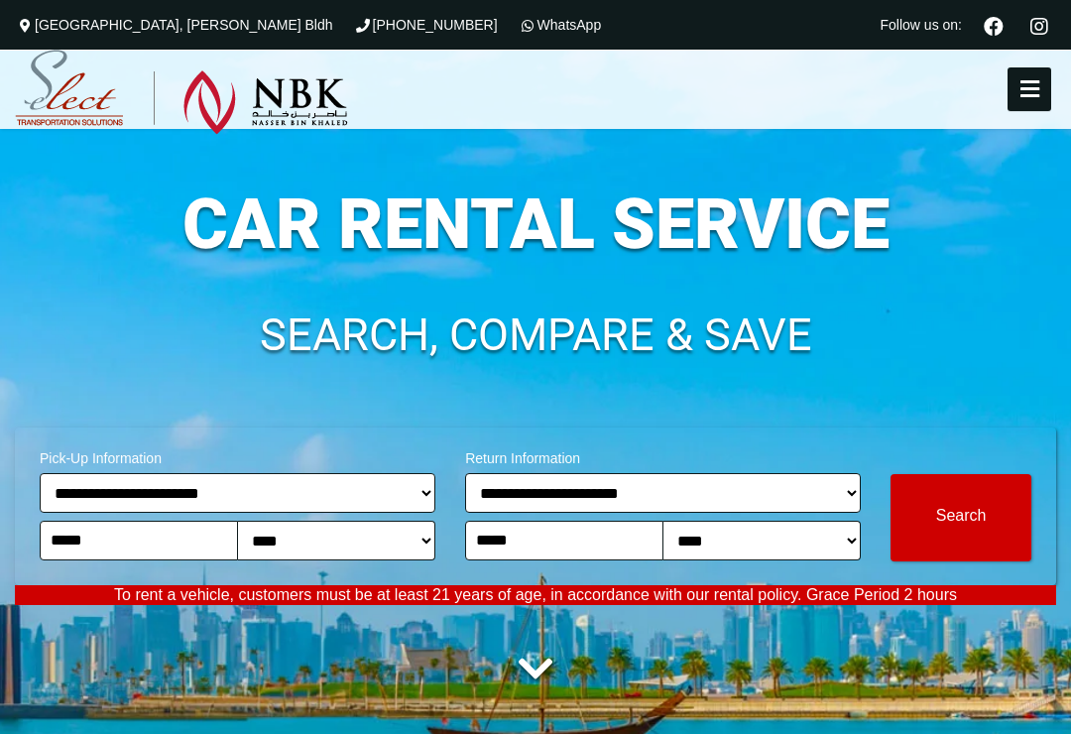
click at [1032, 94] on icon at bounding box center [1029, 89] width 36 height 22
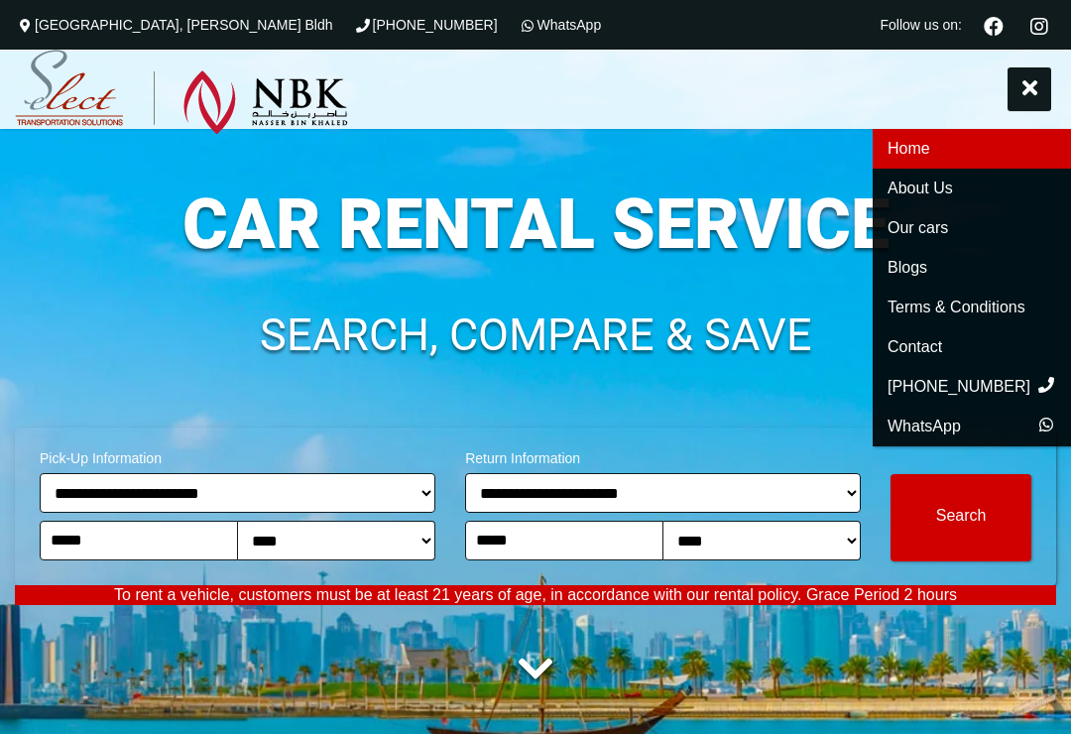
click at [941, 195] on link "About Us" at bounding box center [972, 189] width 198 height 40
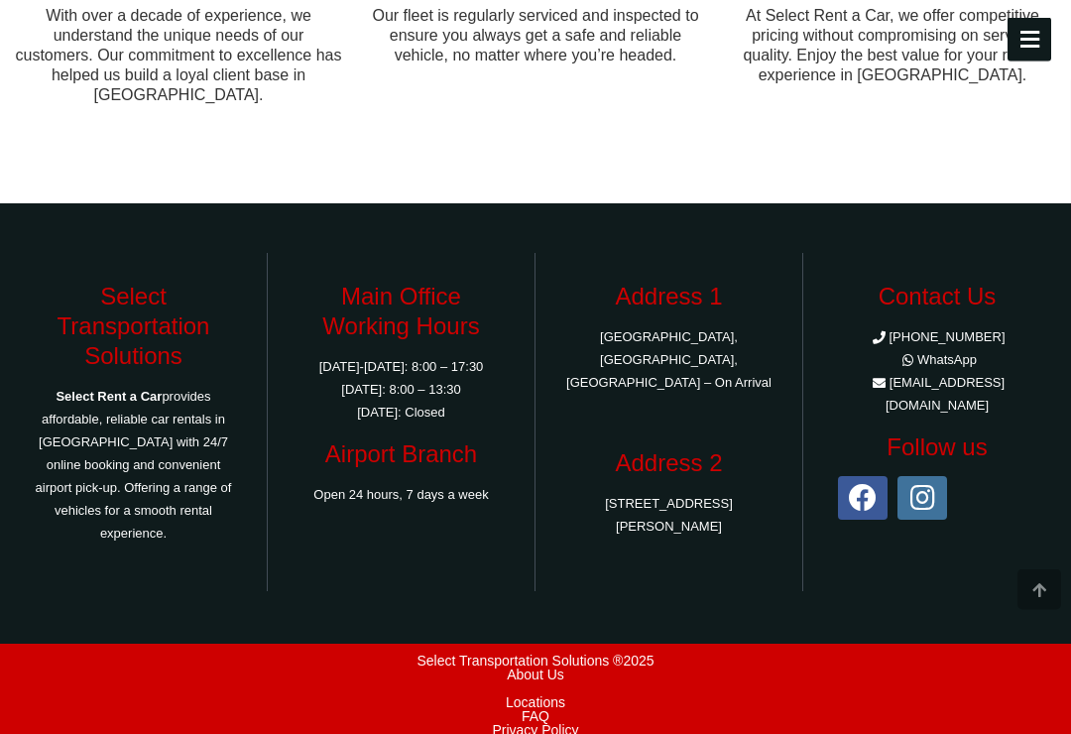
scroll to position [1355, 0]
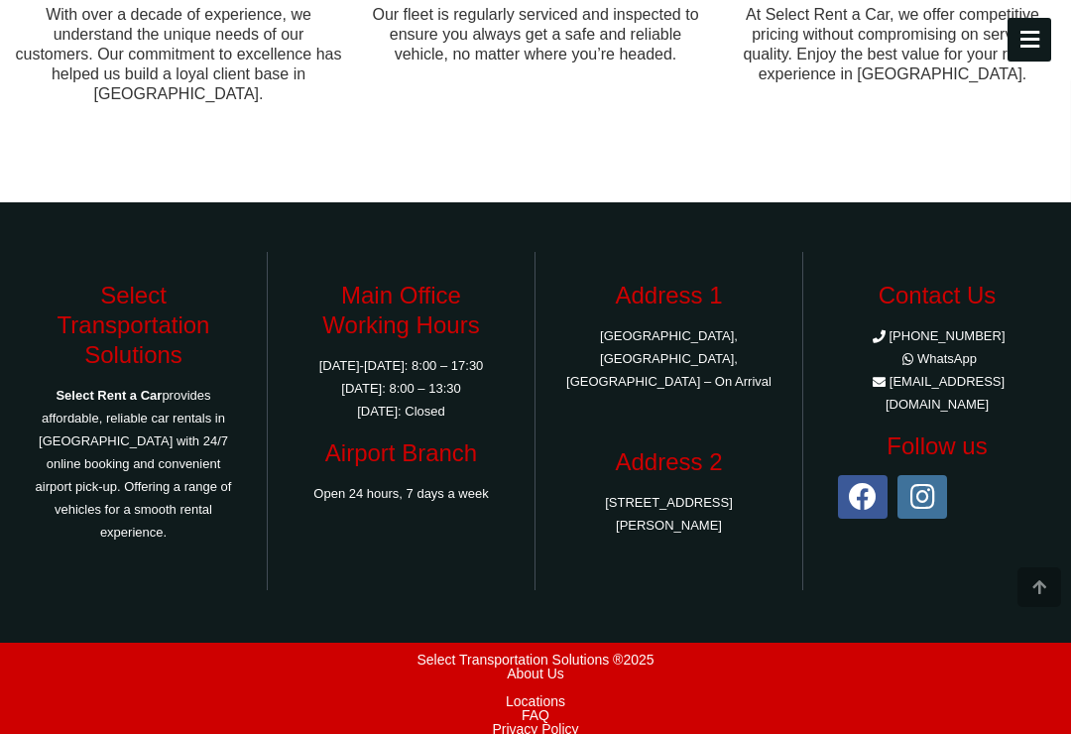
click at [534, 708] on link "FAQ" at bounding box center [535, 715] width 1041 height 14
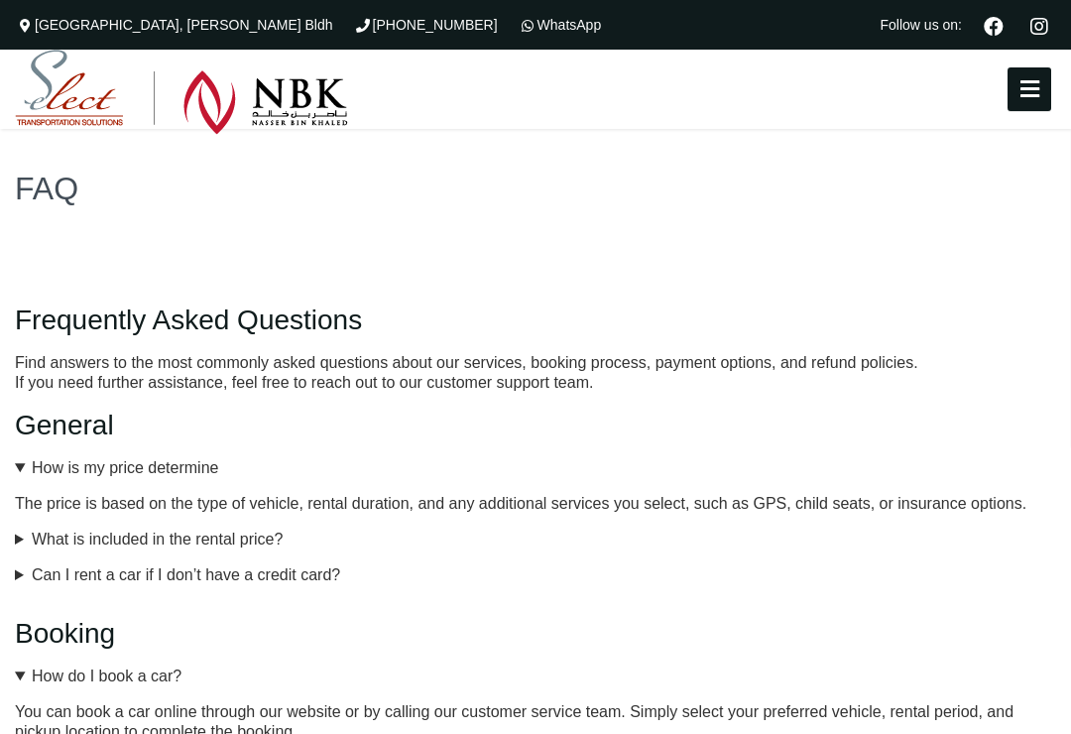
click at [1027, 98] on icon at bounding box center [1029, 89] width 36 height 22
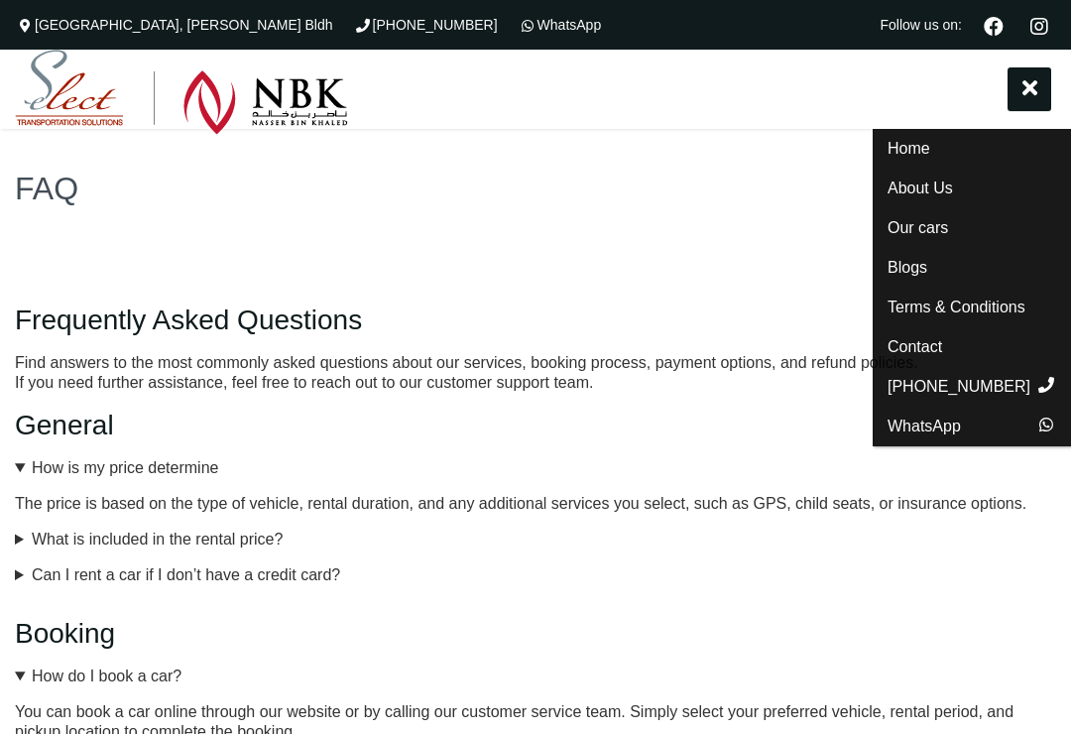
click at [946, 239] on link "Our cars" at bounding box center [972, 228] width 198 height 40
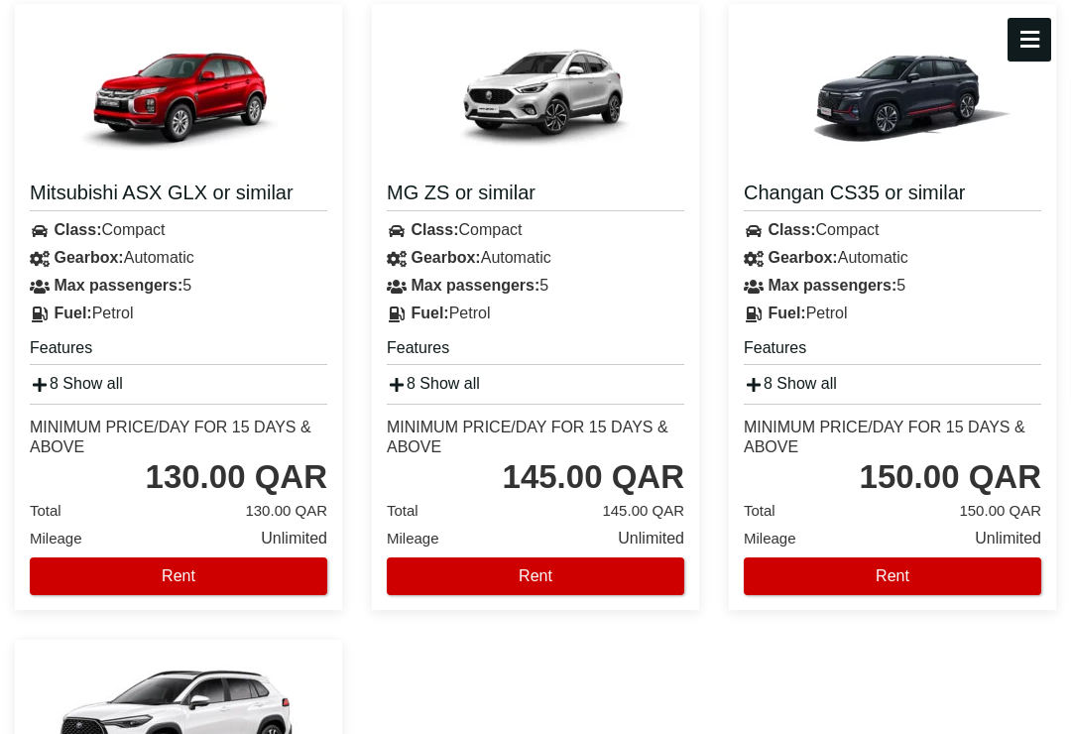
scroll to position [504, 0]
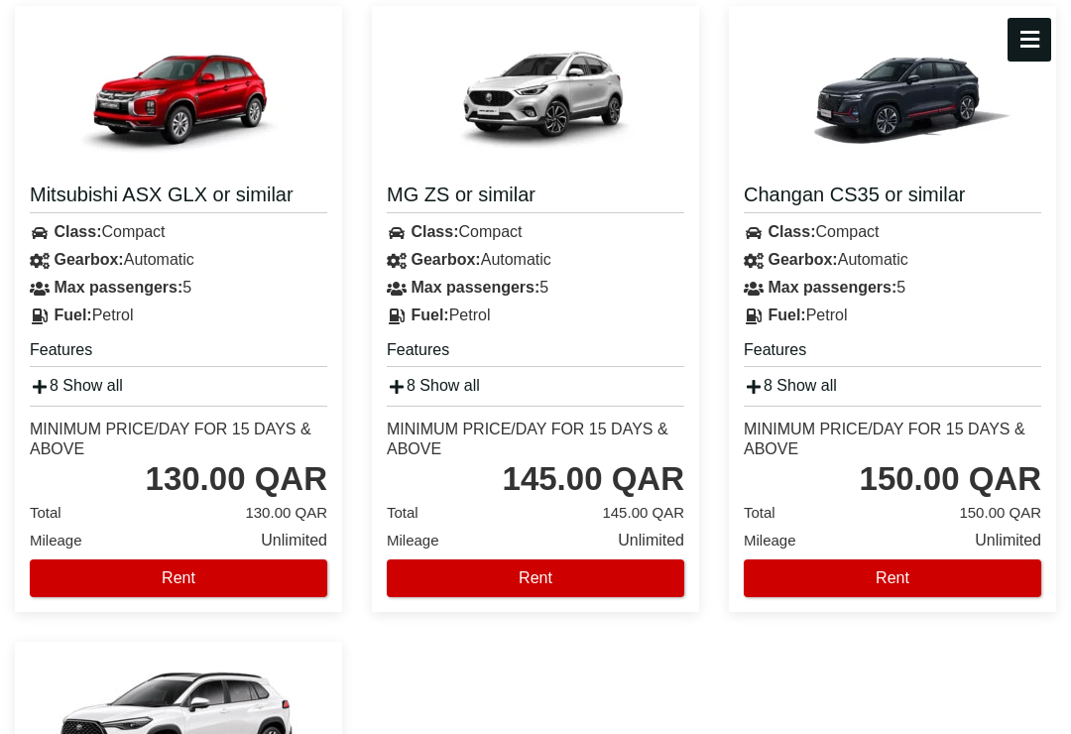
click at [136, 581] on button "Rent" at bounding box center [178, 578] width 297 height 38
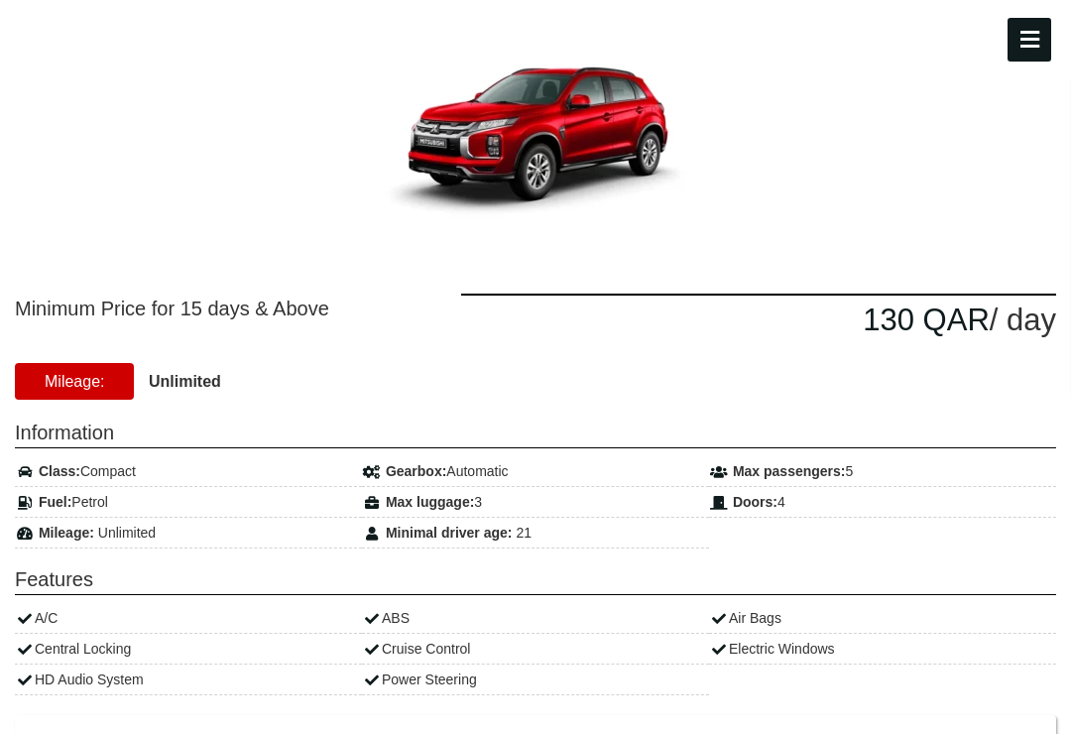
scroll to position [281, 0]
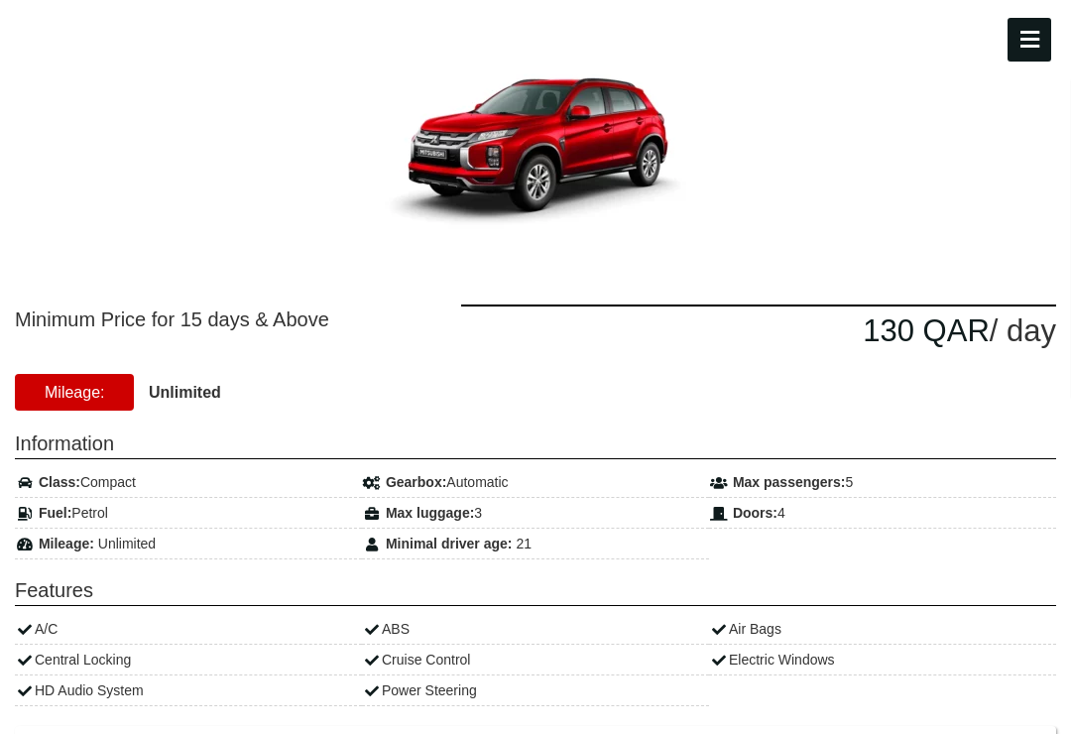
click at [183, 393] on strong "Unlimited" at bounding box center [185, 392] width 72 height 17
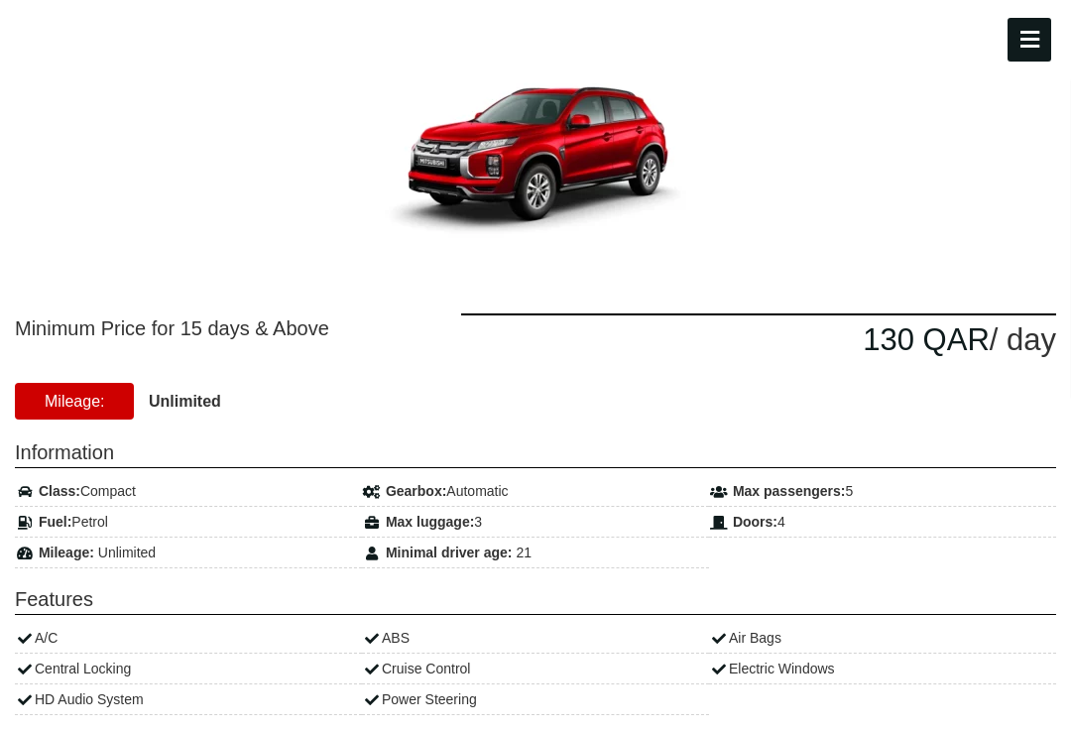
scroll to position [270, 0]
